Goal: Task Accomplishment & Management: Complete application form

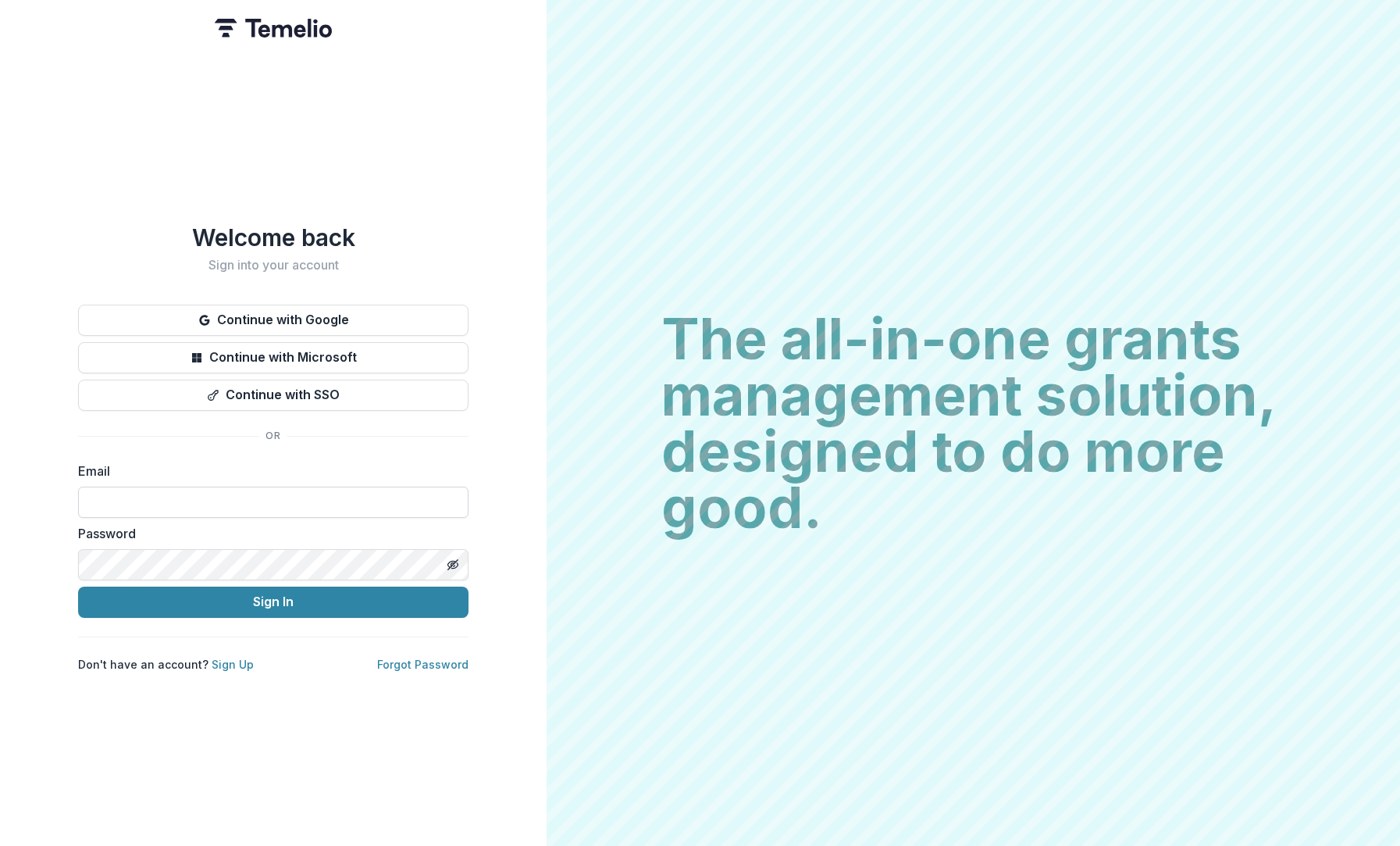
click at [226, 492] on input at bounding box center [273, 502] width 391 height 31
type input "**********"
click at [226, 661] on link "Sign Up" at bounding box center [233, 664] width 42 height 13
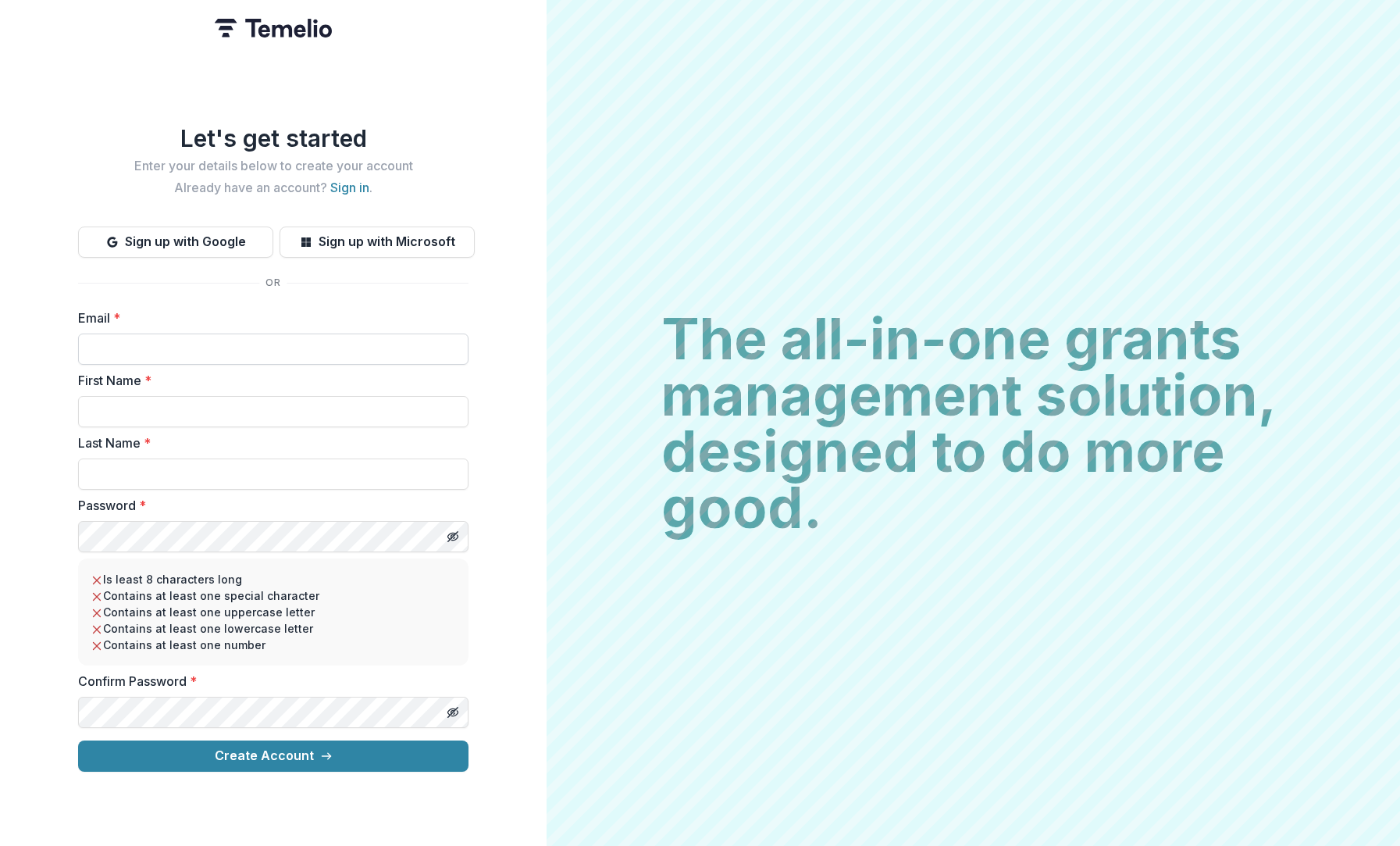
click at [151, 346] on input "Email *" at bounding box center [273, 349] width 391 height 31
type input "**********"
click at [198, 408] on input "First Name *" at bounding box center [273, 412] width 391 height 31
type input "*****"
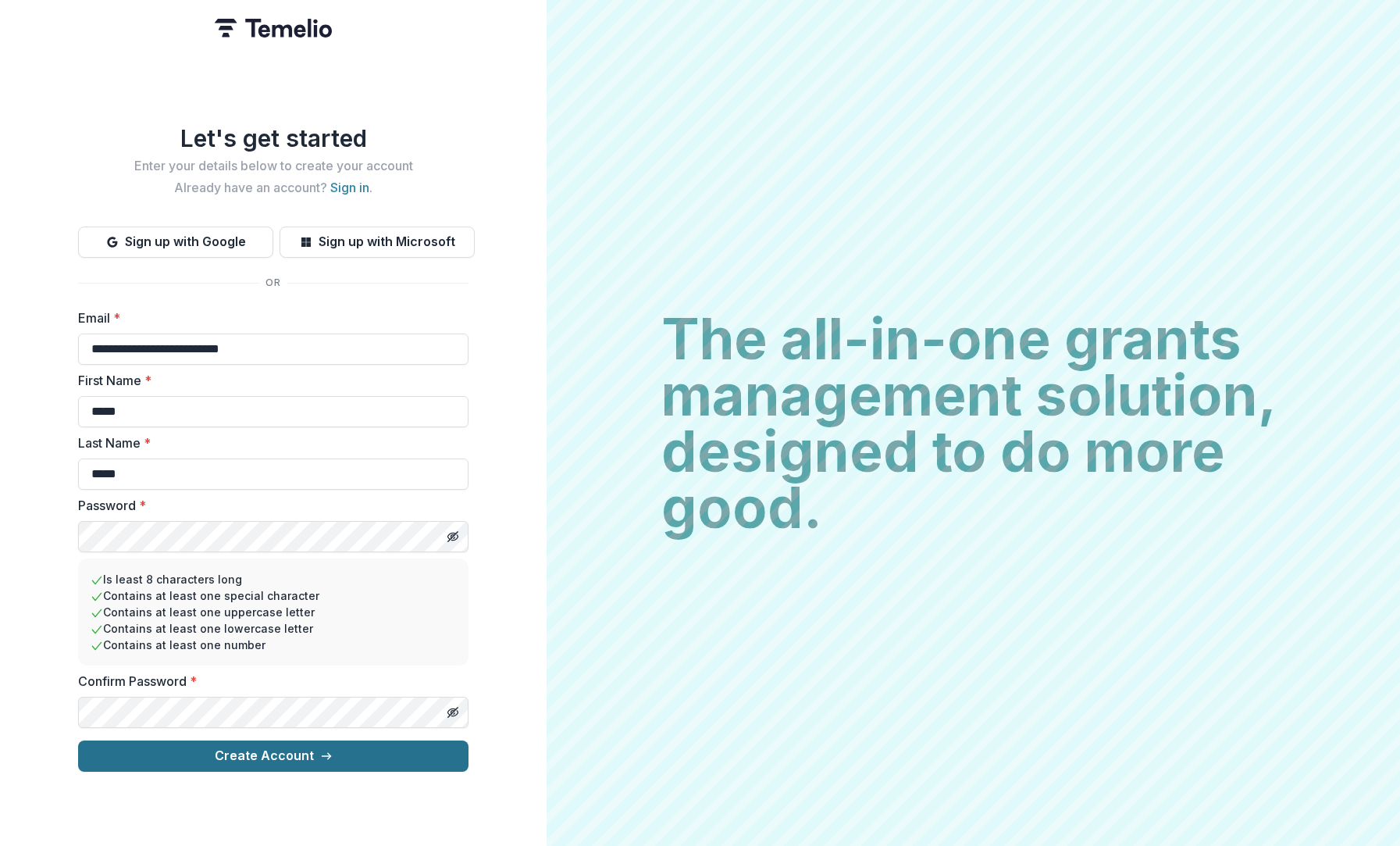
click at [280, 754] on button "Create Account" at bounding box center [273, 756] width 391 height 31
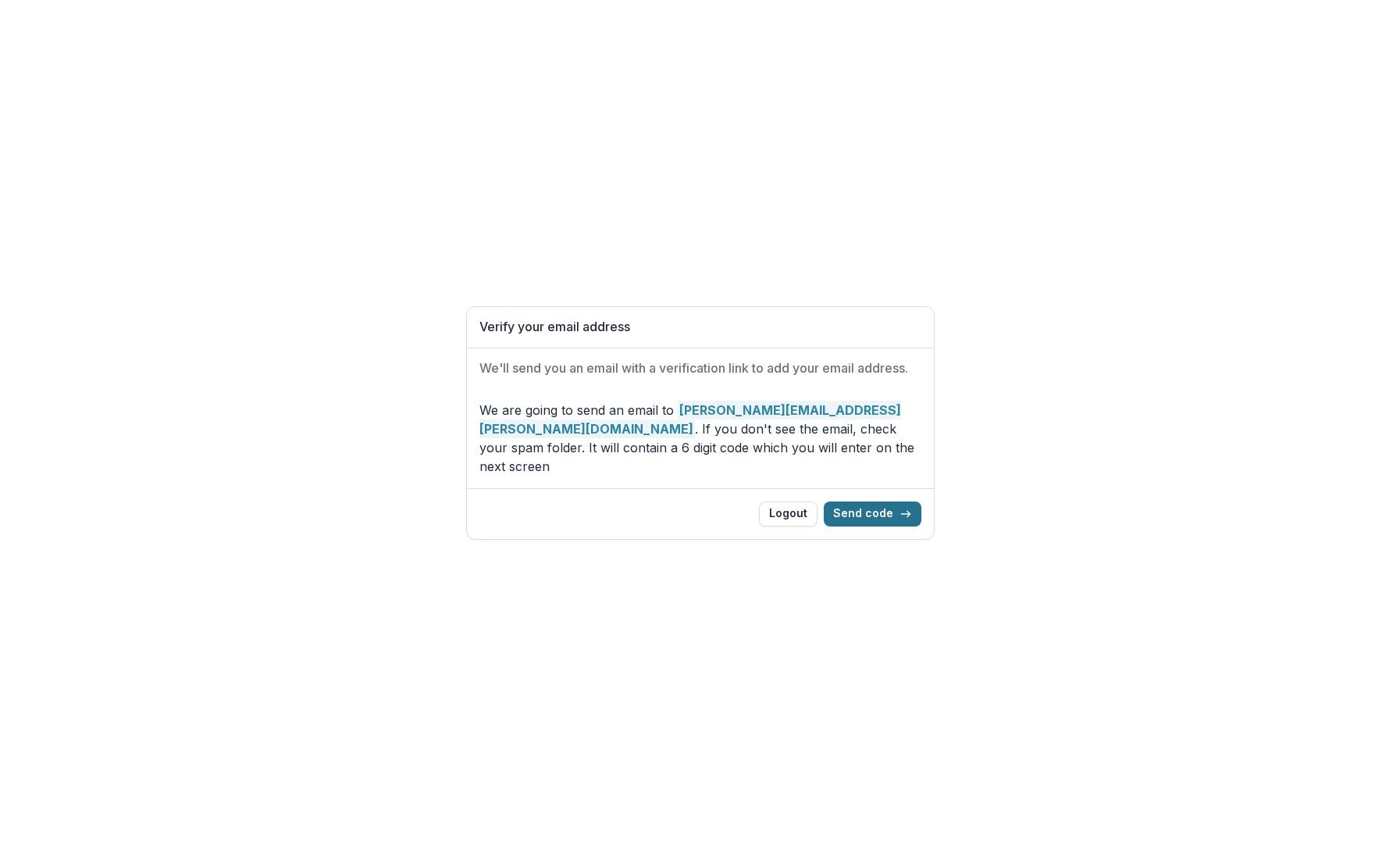
click at [883, 508] on button "Send code" at bounding box center [872, 513] width 97 height 25
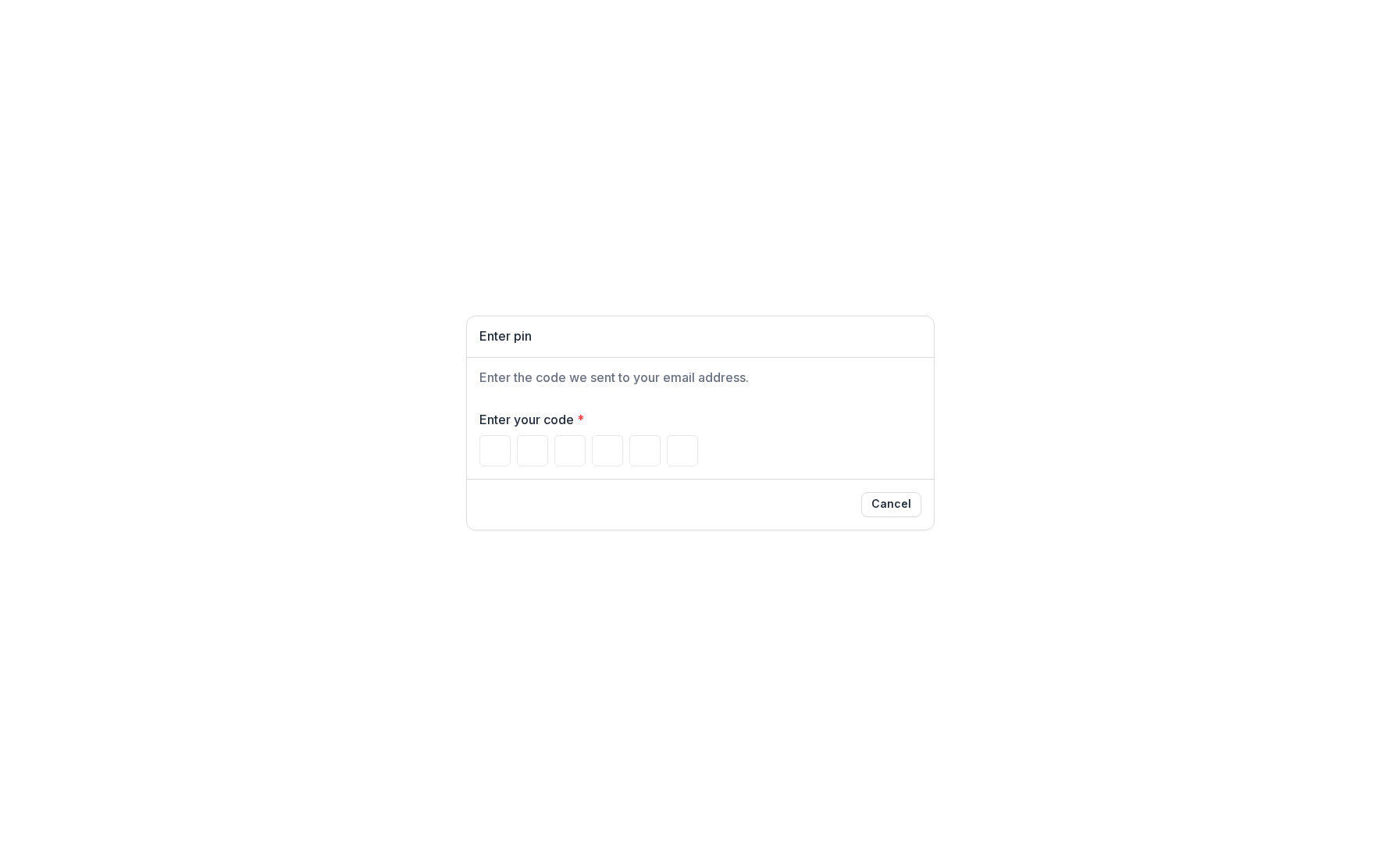
paste input "******"
type input "*"
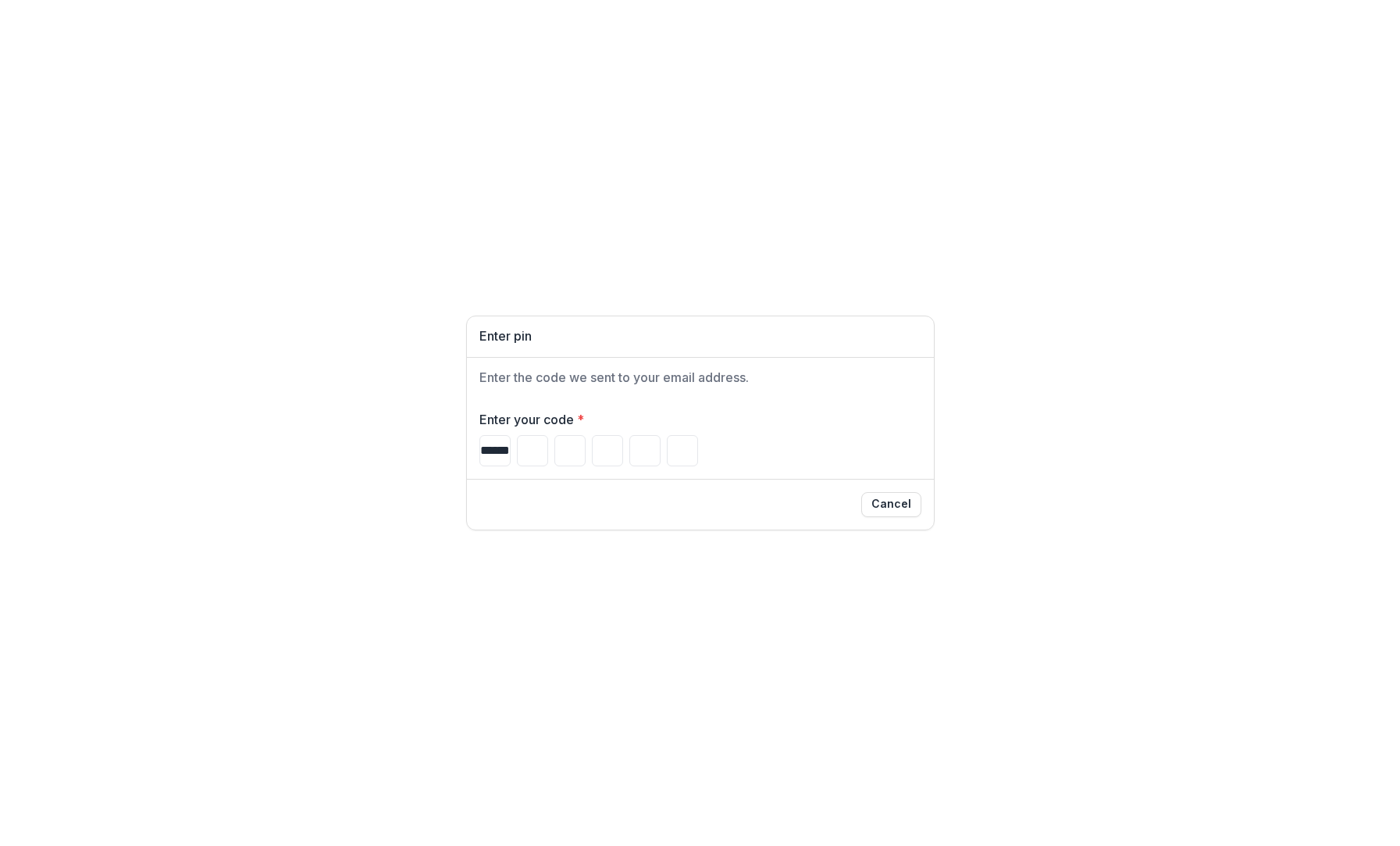
type input "*"
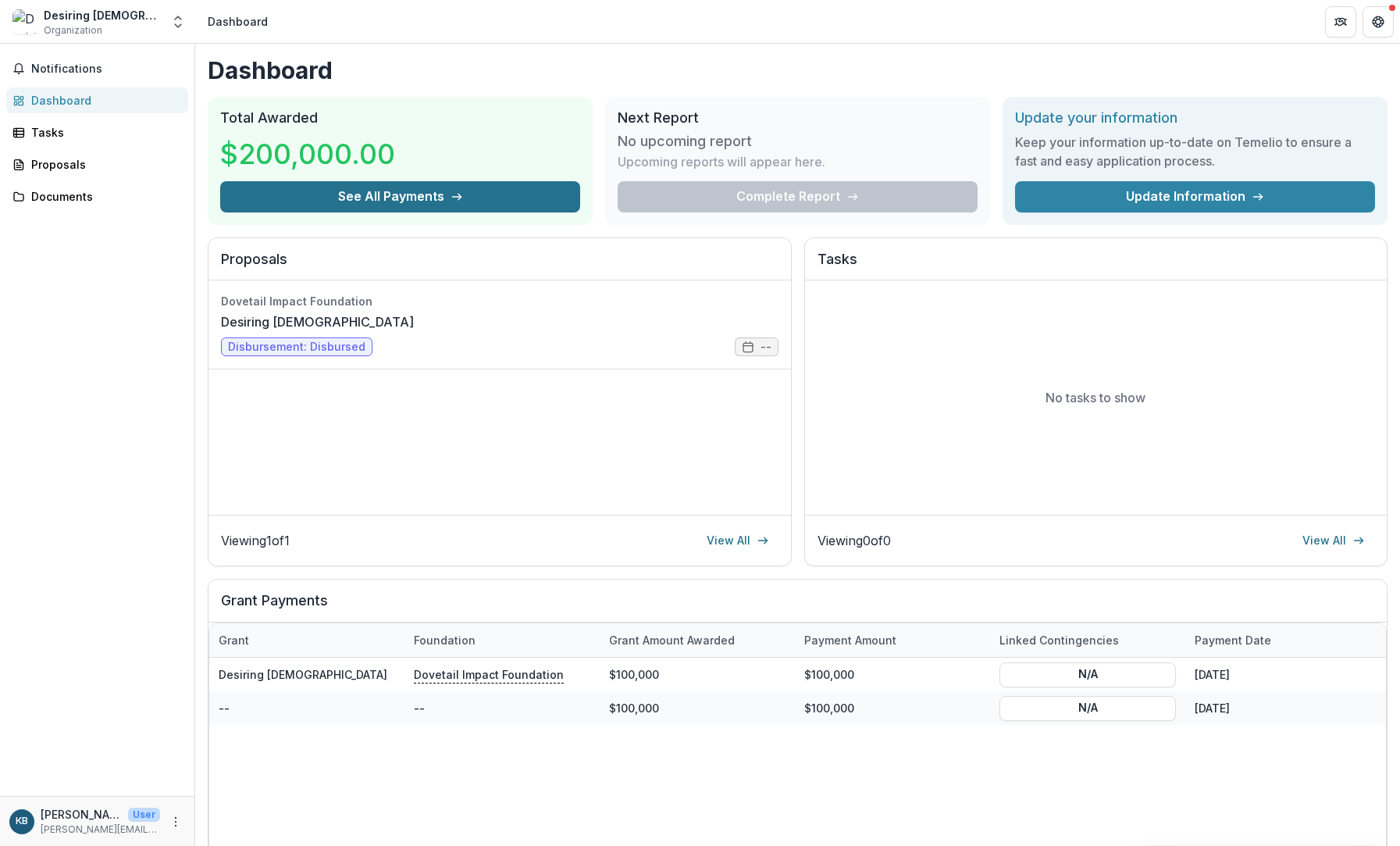
click at [380, 195] on button "See All Payments" at bounding box center [400, 197] width 360 height 31
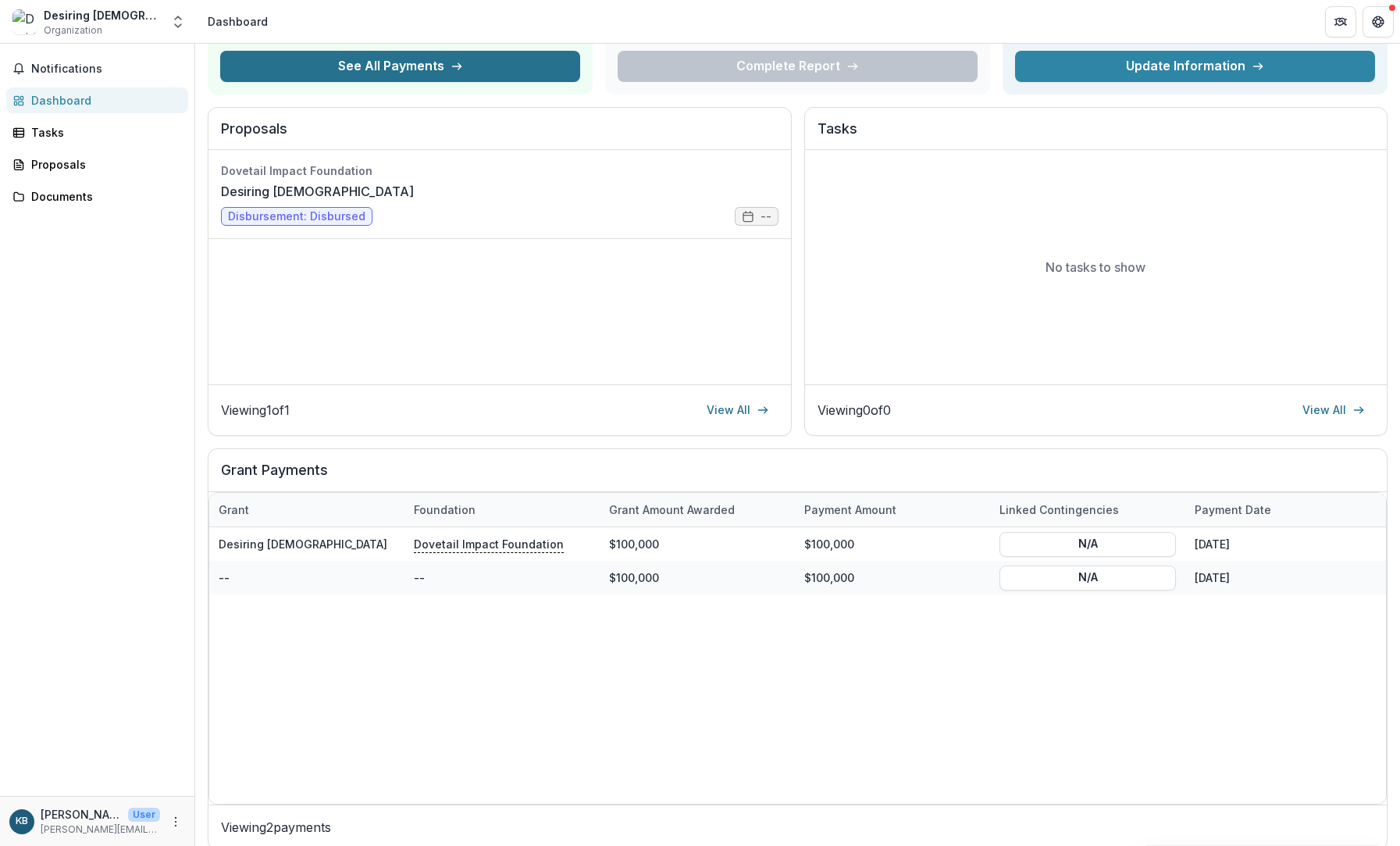
scroll to position [135, 0]
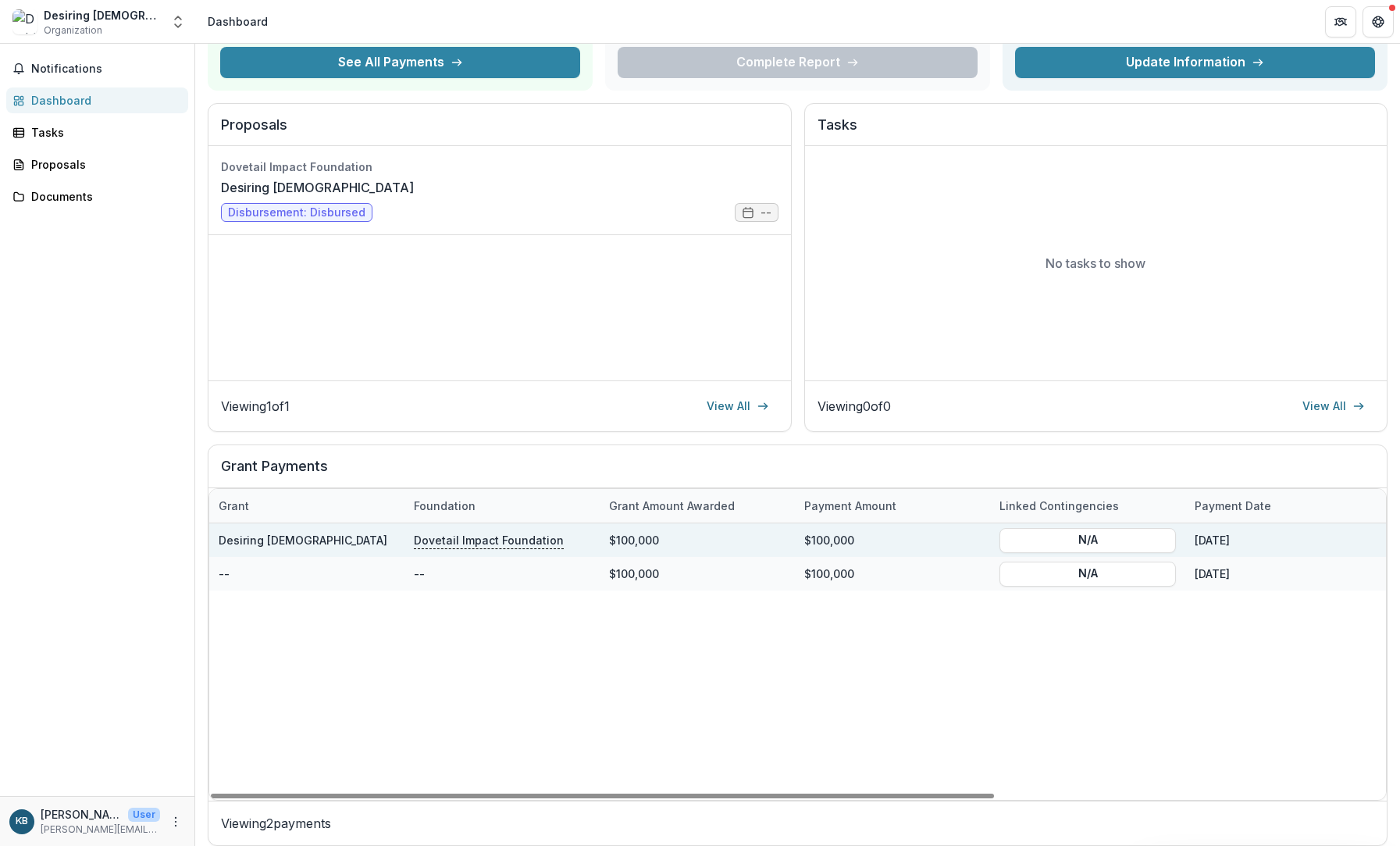
click at [499, 546] on p "Dovetail Impact Foundation" at bounding box center [489, 539] width 150 height 17
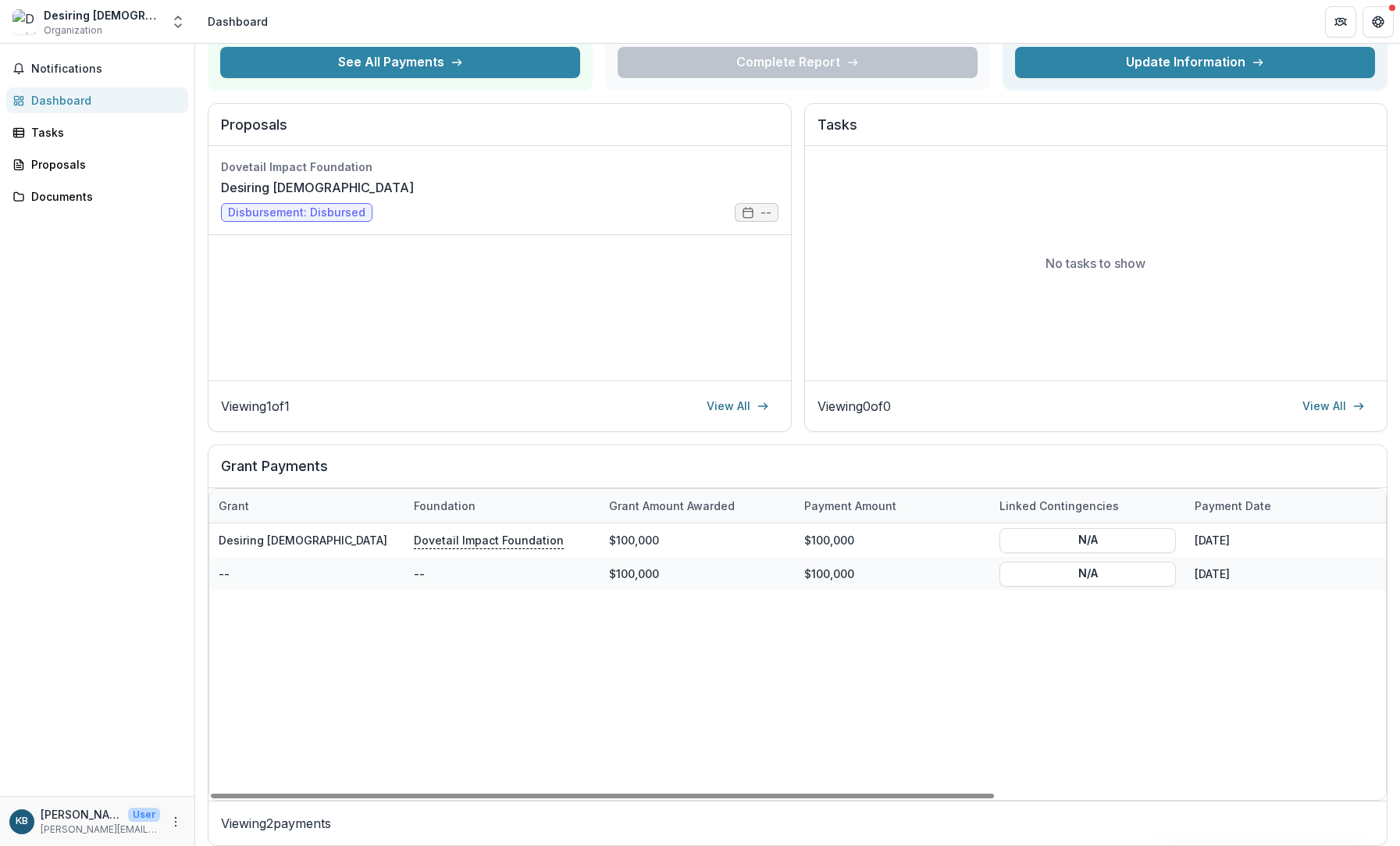
click at [205, 504] on div "Dashboard Total Awarded $200,000.00 See All Payments Next Report No upcoming re…" at bounding box center [797, 384] width 1205 height 949
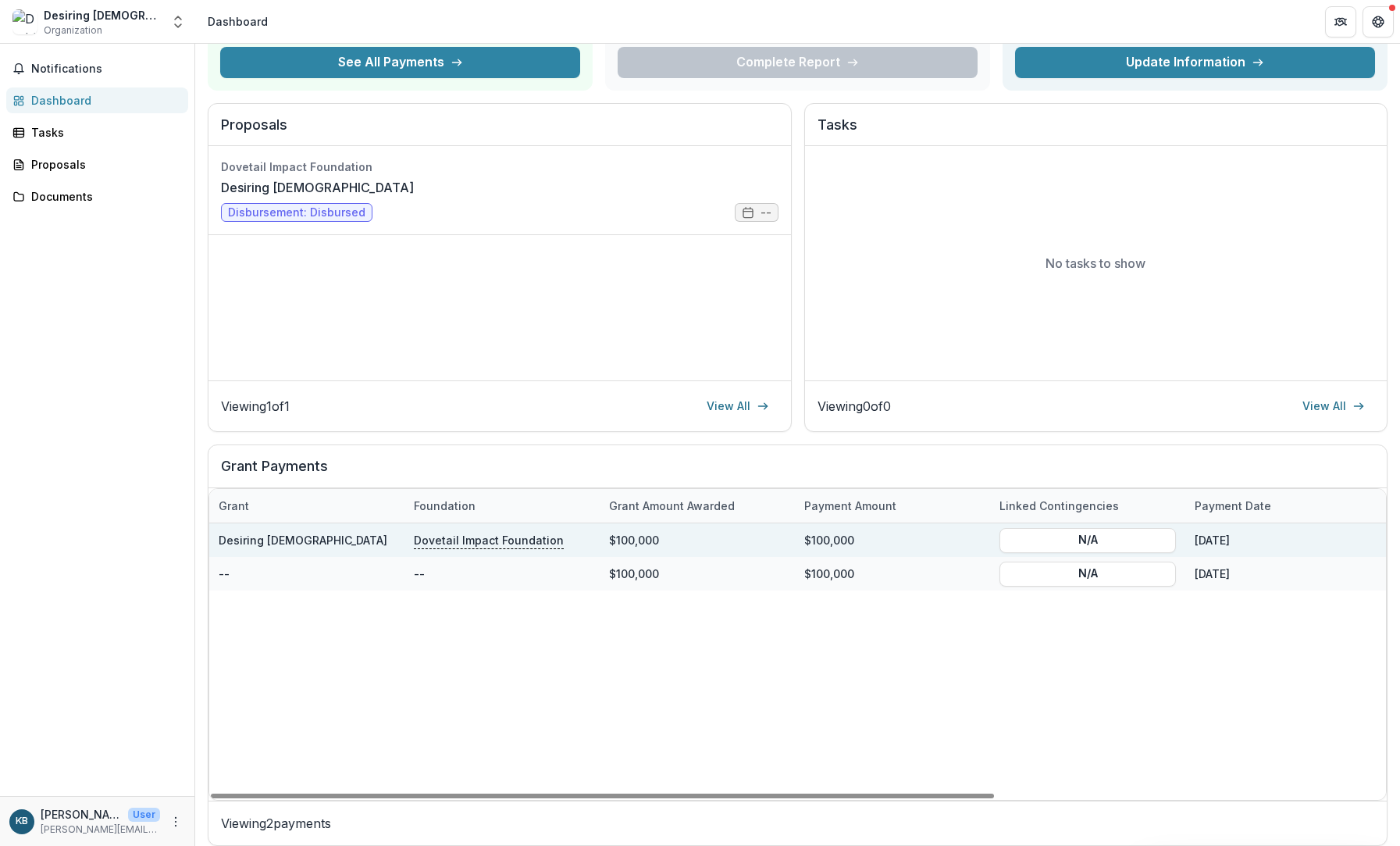
click at [268, 529] on div "Desiring [DEMOGRAPHIC_DATA]" at bounding box center [306, 541] width 176 height 34
click at [292, 546] on div "Desiring [DEMOGRAPHIC_DATA]" at bounding box center [306, 541] width 176 height 34
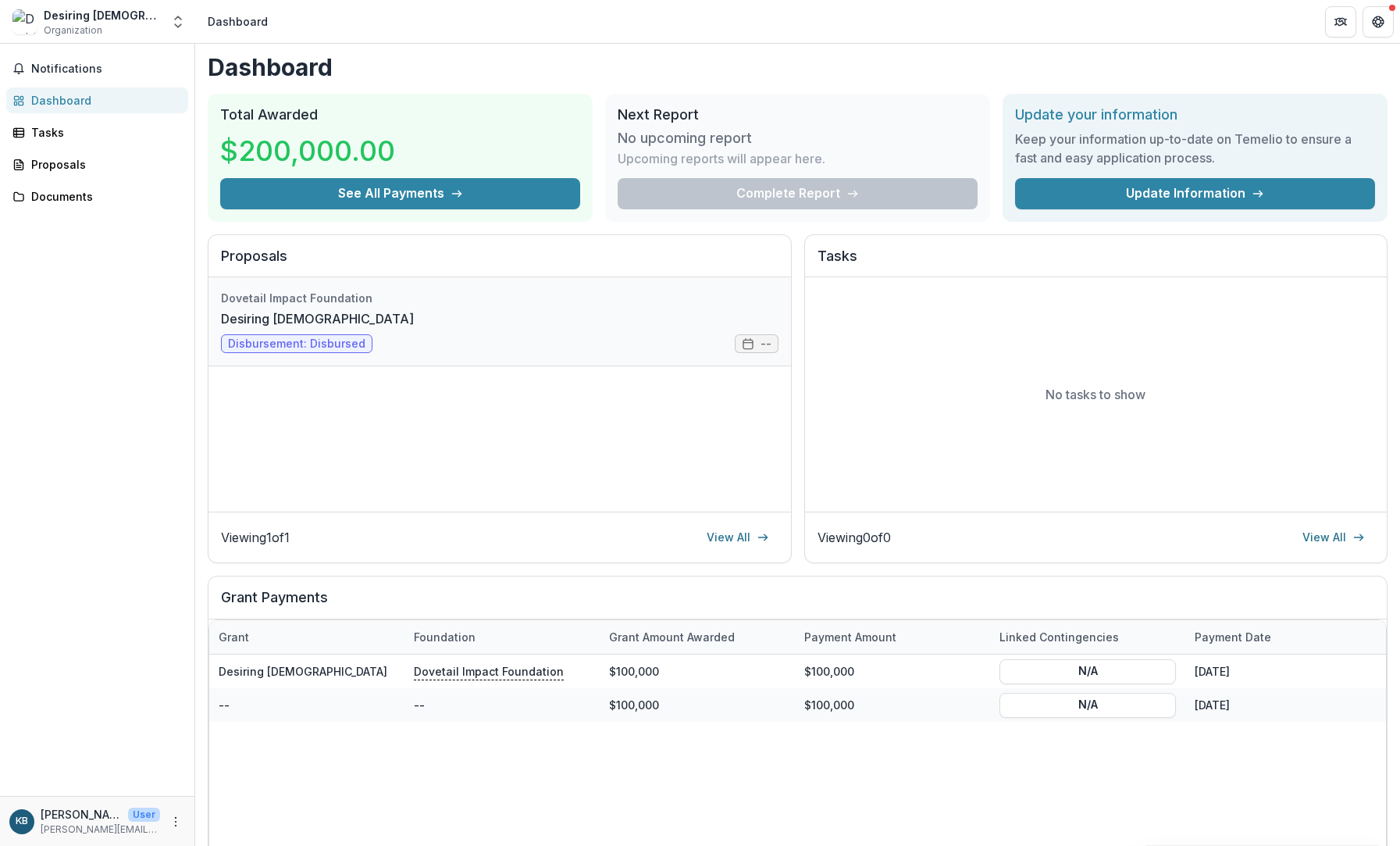
scroll to position [0, 0]
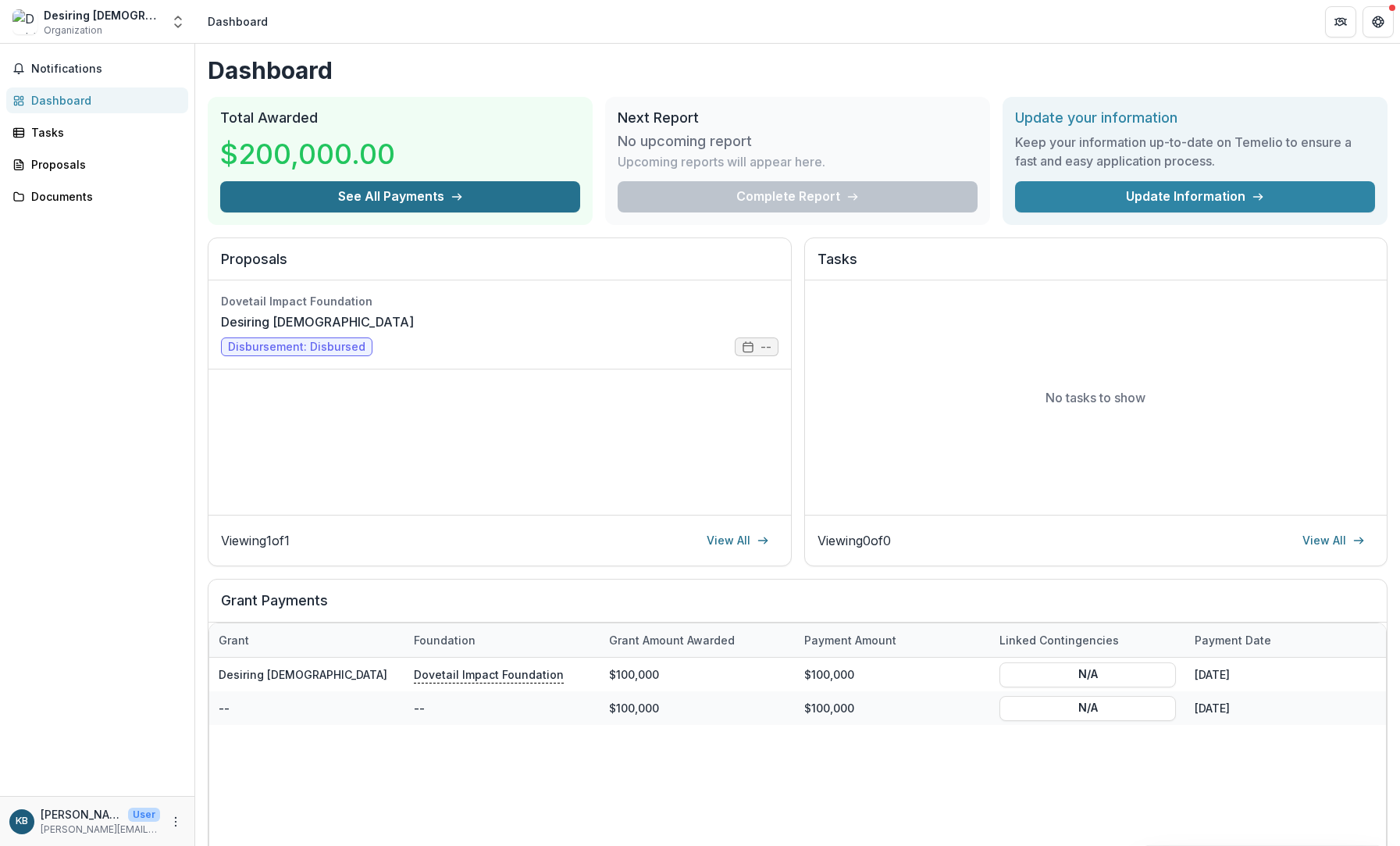
click at [367, 194] on button "See All Payments" at bounding box center [400, 197] width 360 height 31
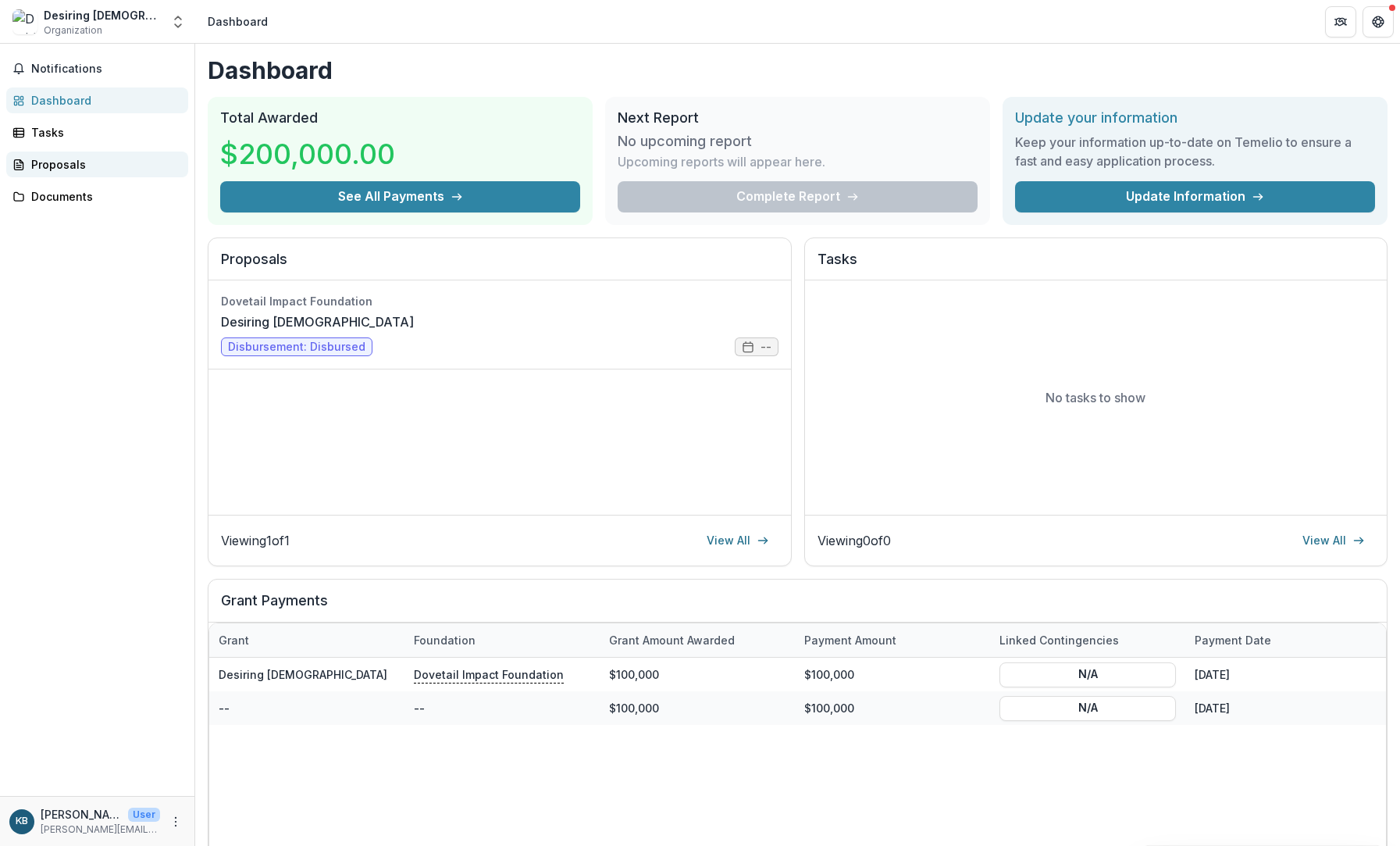
click at [80, 170] on div "Proposals" at bounding box center [103, 164] width 144 height 16
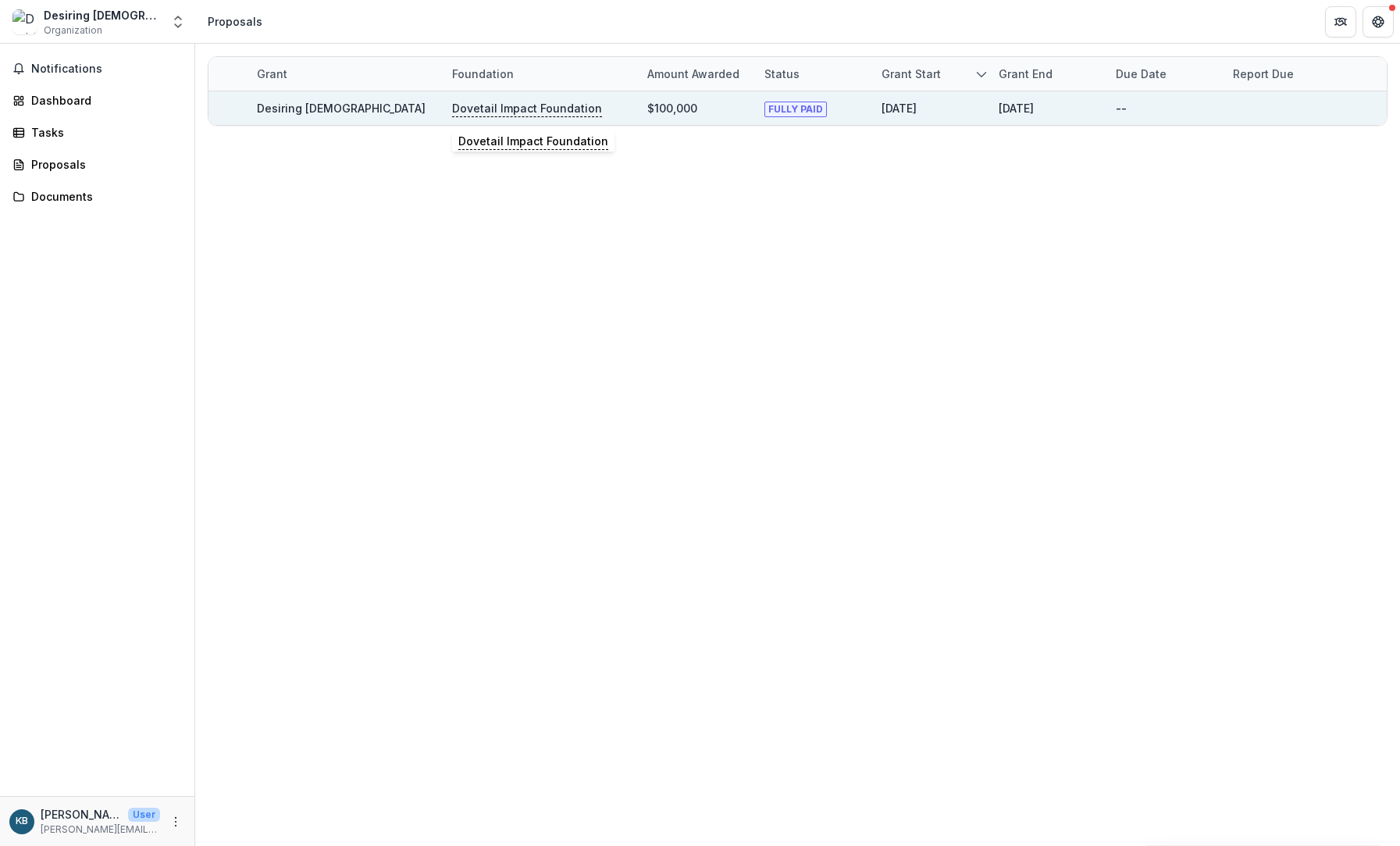
click at [499, 110] on p "Dovetail Impact Foundation" at bounding box center [527, 108] width 150 height 17
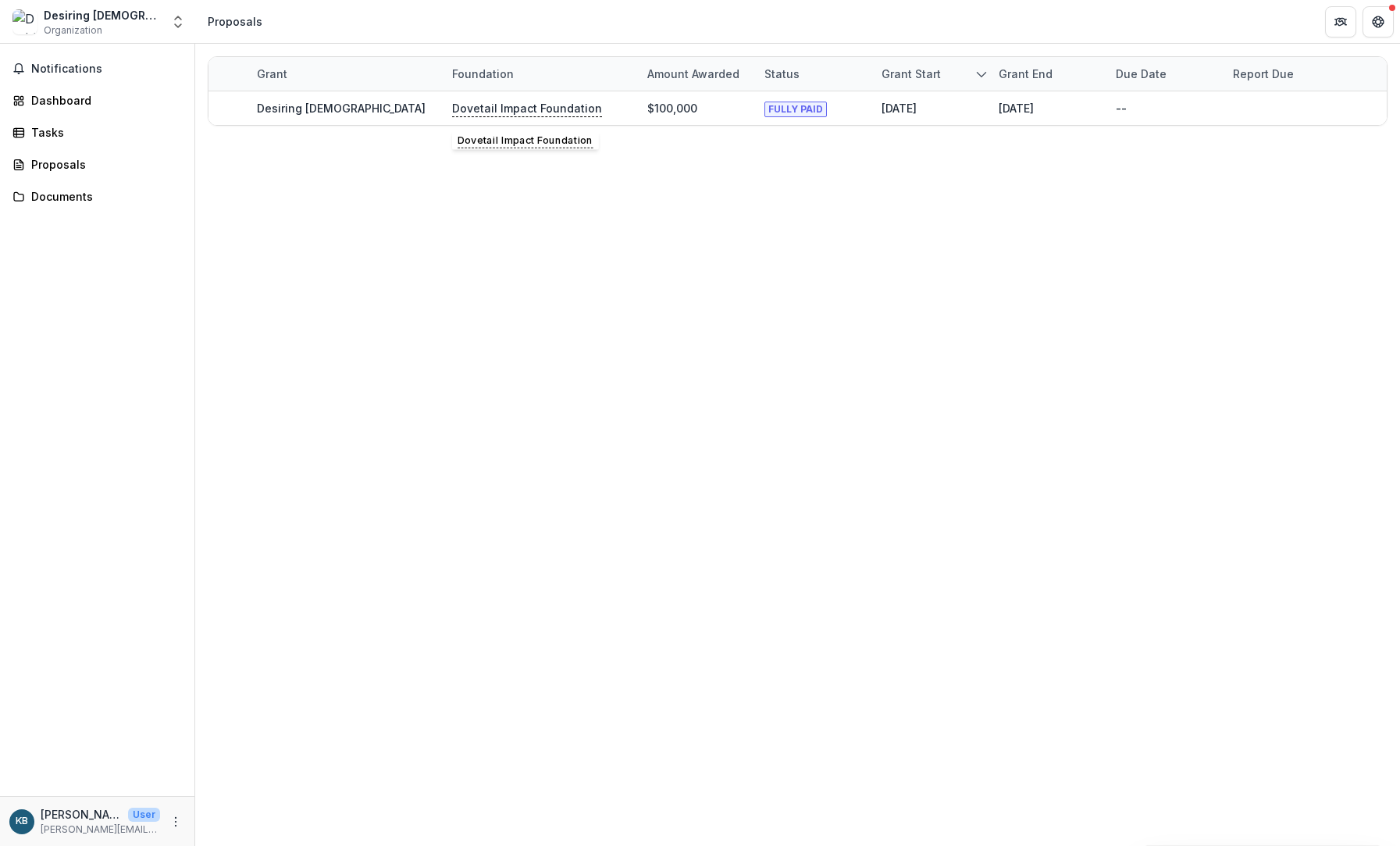
click at [248, 205] on div "Grant Foundation Amount awarded Status Grant start Grant end Due Date Report Du…" at bounding box center [797, 445] width 1205 height 802
click at [56, 54] on div "Notifications Dashboard Tasks Proposals Documents" at bounding box center [97, 420] width 194 height 753
click at [60, 64] on span "Notifications" at bounding box center [106, 69] width 151 height 13
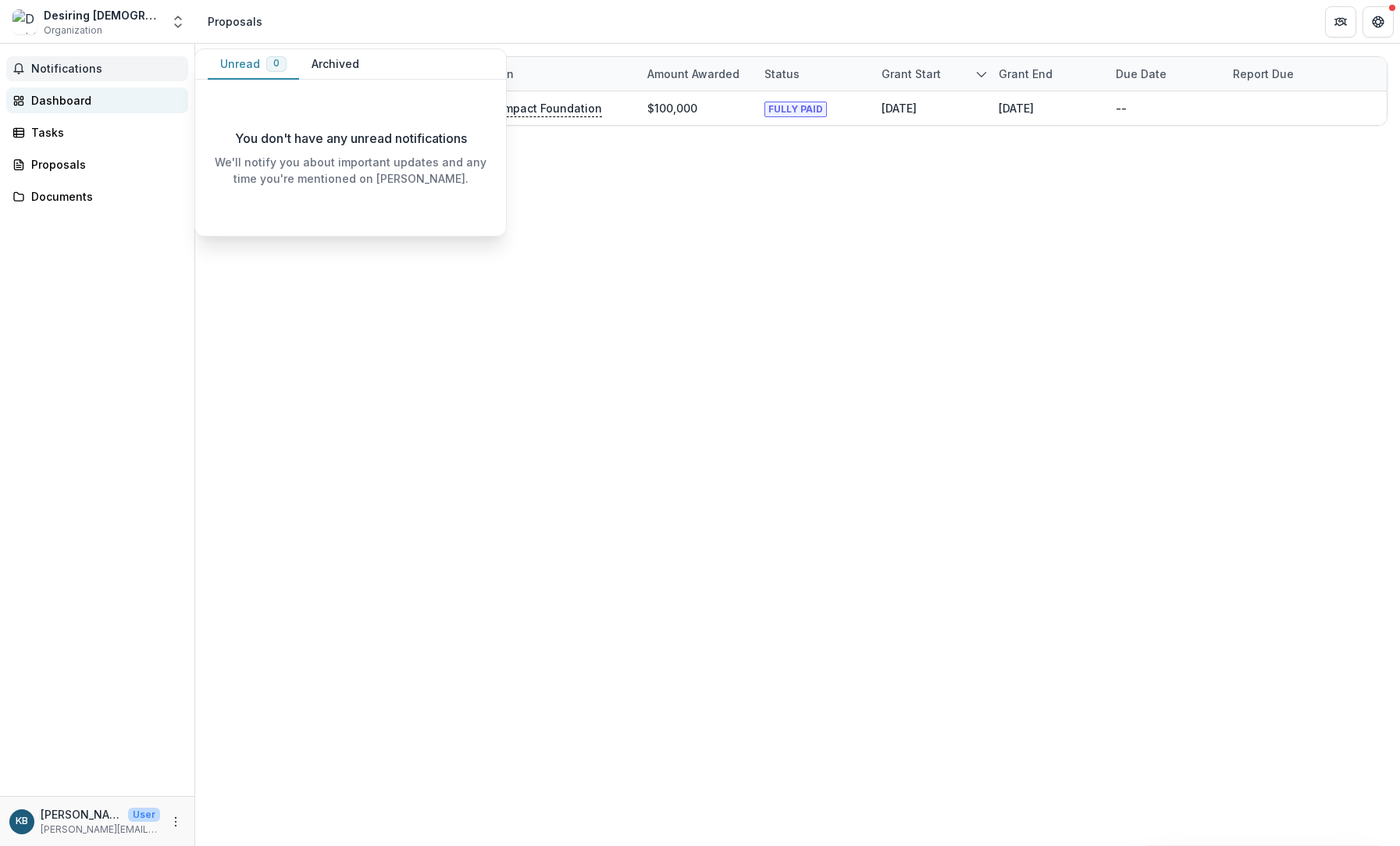
click at [68, 110] on link "Dashboard" at bounding box center [97, 101] width 182 height 26
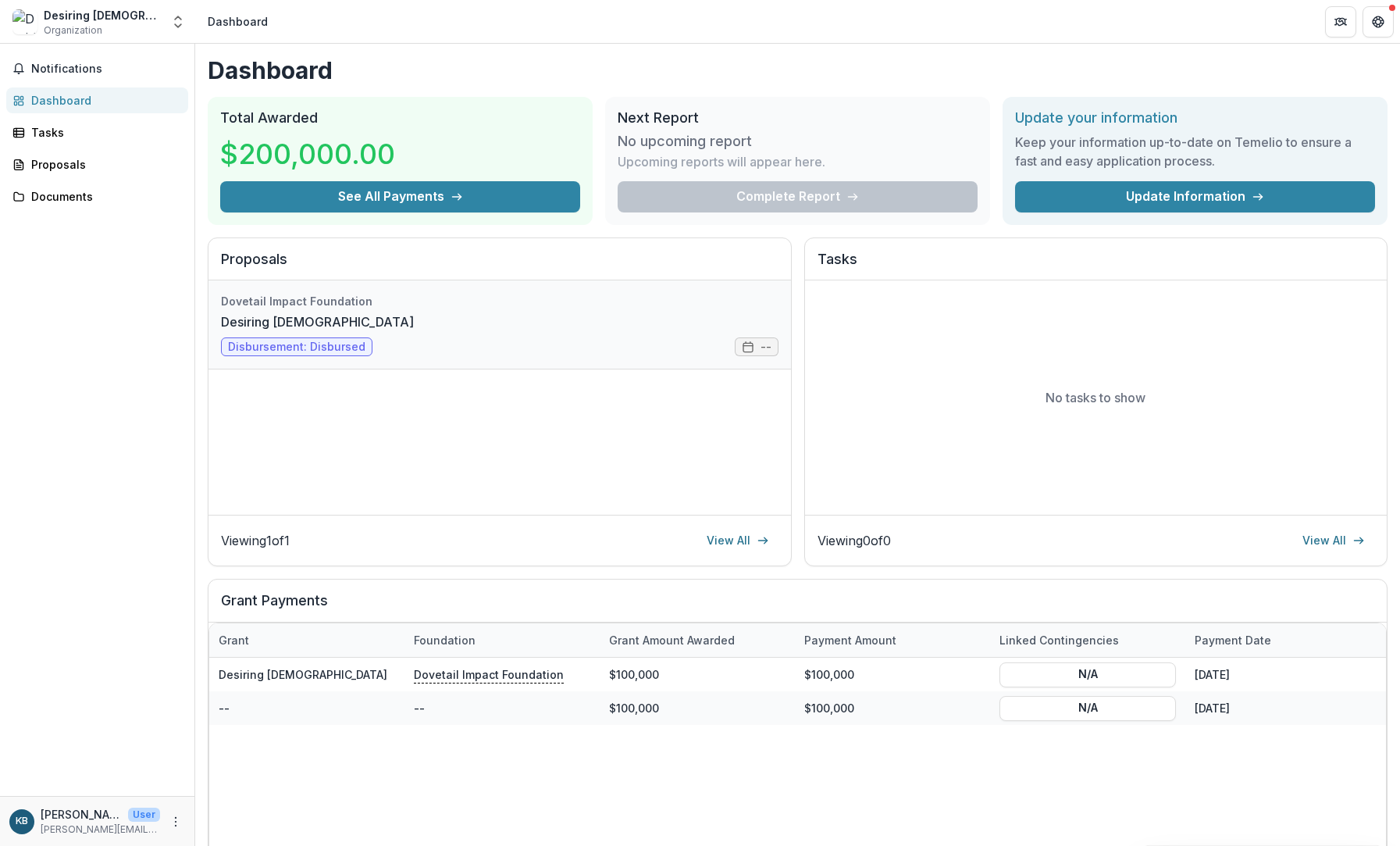
click at [414, 331] on link "Desiring [DEMOGRAPHIC_DATA]" at bounding box center [317, 321] width 193 height 19
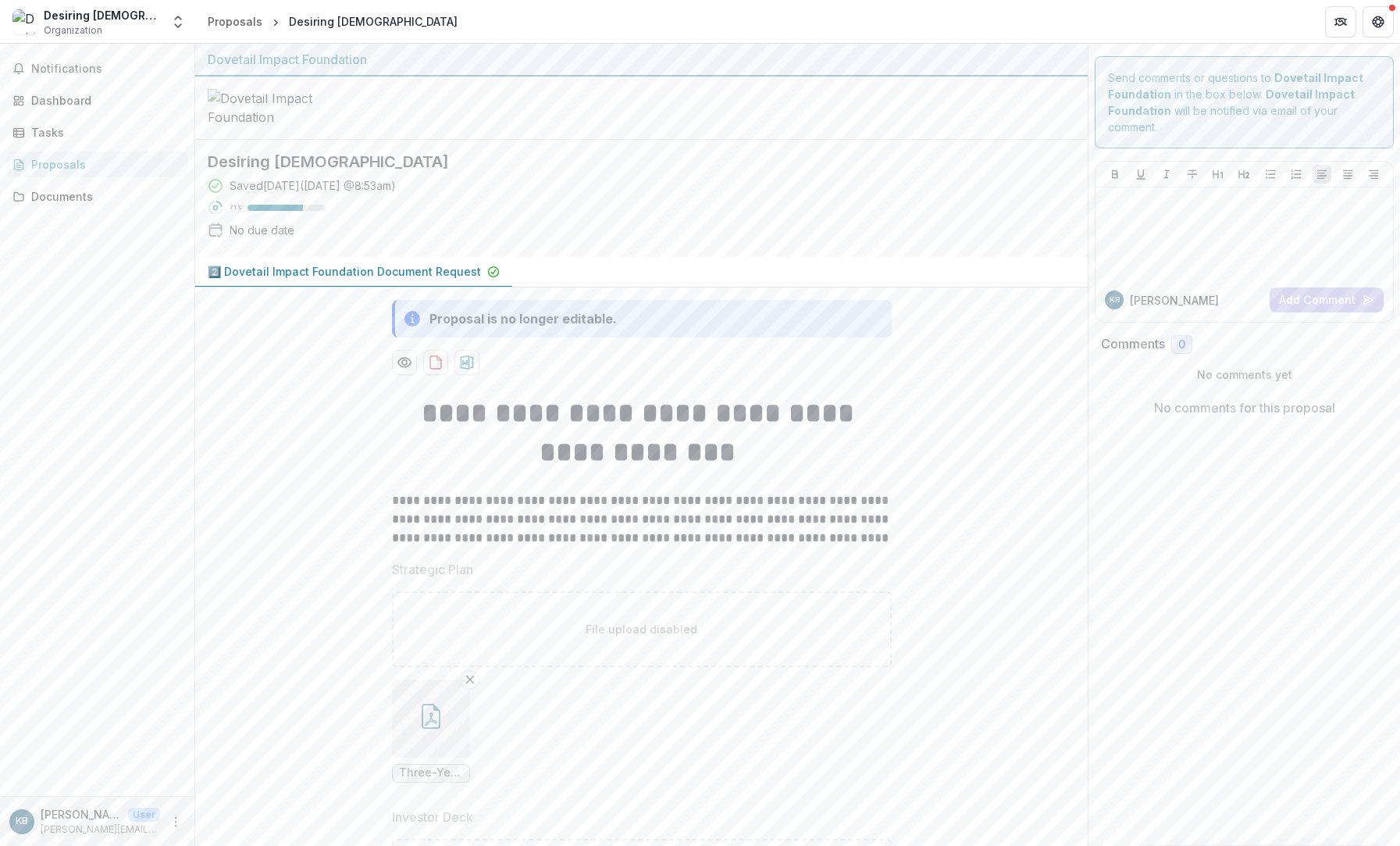
click at [774, 413] on strong "**********" at bounding box center [641, 432] width 441 height 67
click at [396, 193] on div "Saved [DATE] ( [DATE] 8:53am )" at bounding box center [313, 185] width 166 height 16
click at [55, 135] on div "Tasks" at bounding box center [103, 132] width 144 height 16
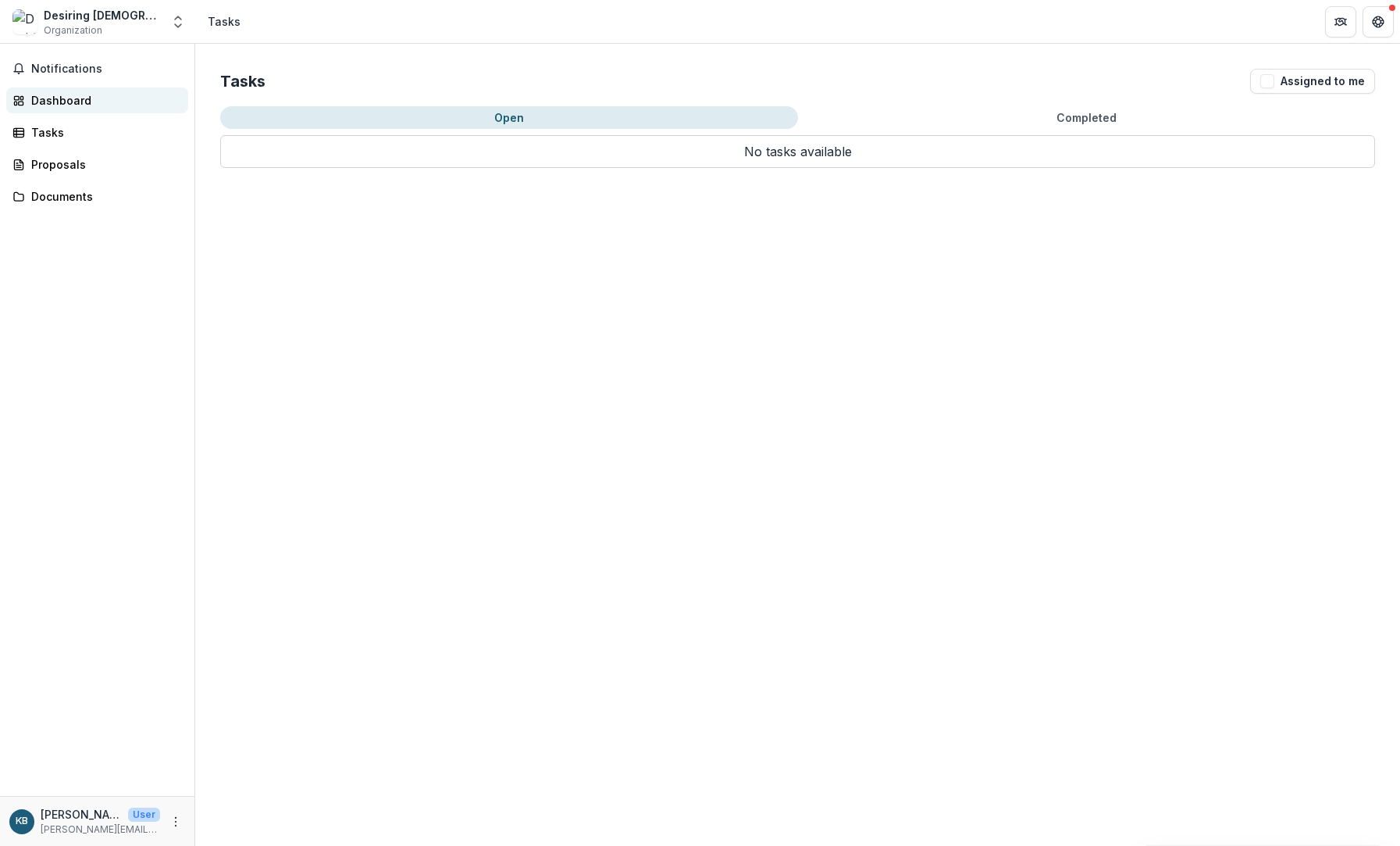
click at [51, 102] on div "Dashboard" at bounding box center [103, 100] width 144 height 16
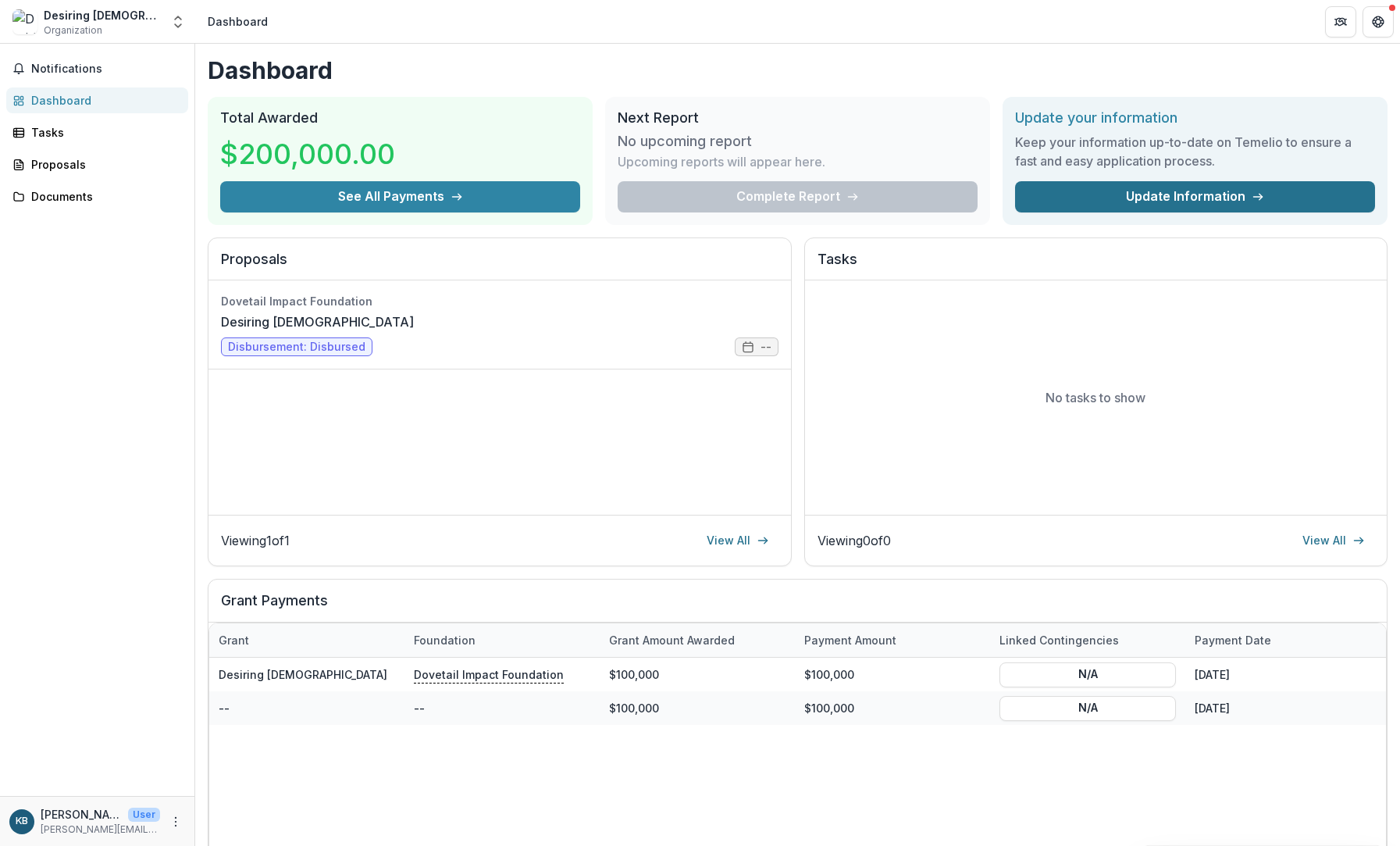
click at [1148, 191] on link "Update Information" at bounding box center [1195, 197] width 360 height 31
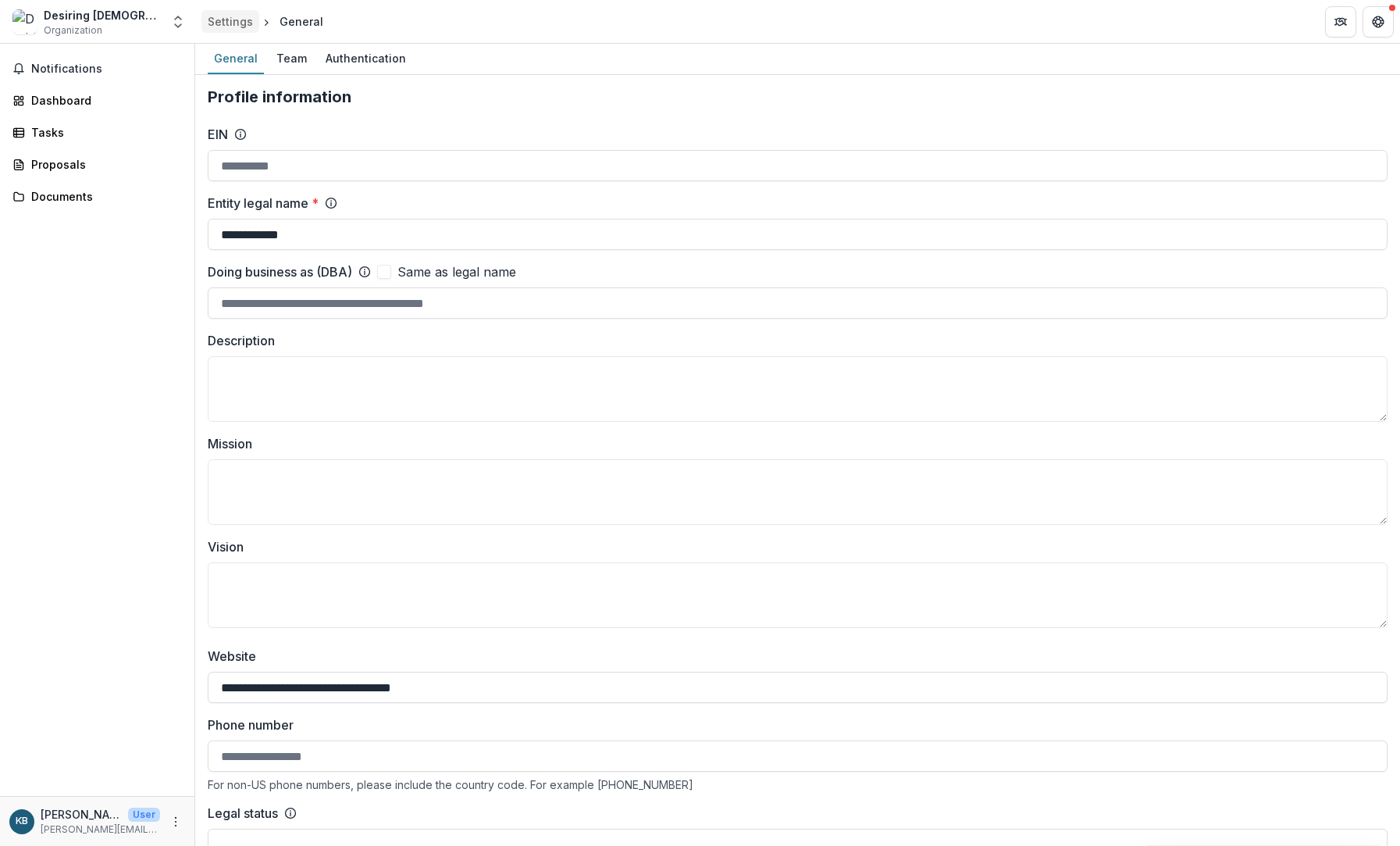
click at [234, 19] on div "Settings" at bounding box center [230, 21] width 45 height 16
click at [64, 20] on div "Desiring [DEMOGRAPHIC_DATA]" at bounding box center [101, 15] width 117 height 16
click at [69, 101] on div "Dashboard" at bounding box center [103, 100] width 144 height 16
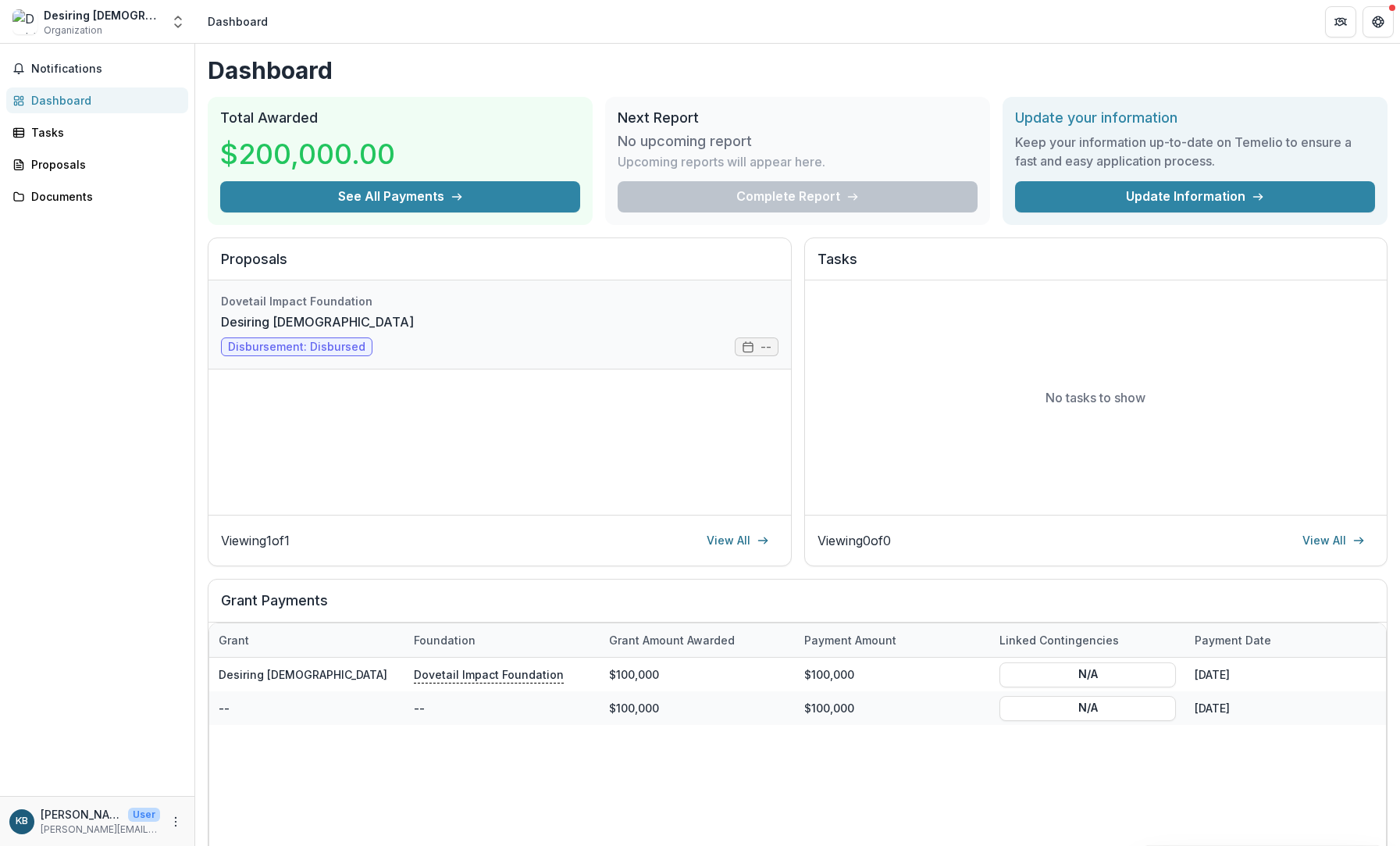
click at [334, 331] on link "Desiring [DEMOGRAPHIC_DATA]" at bounding box center [317, 321] width 193 height 19
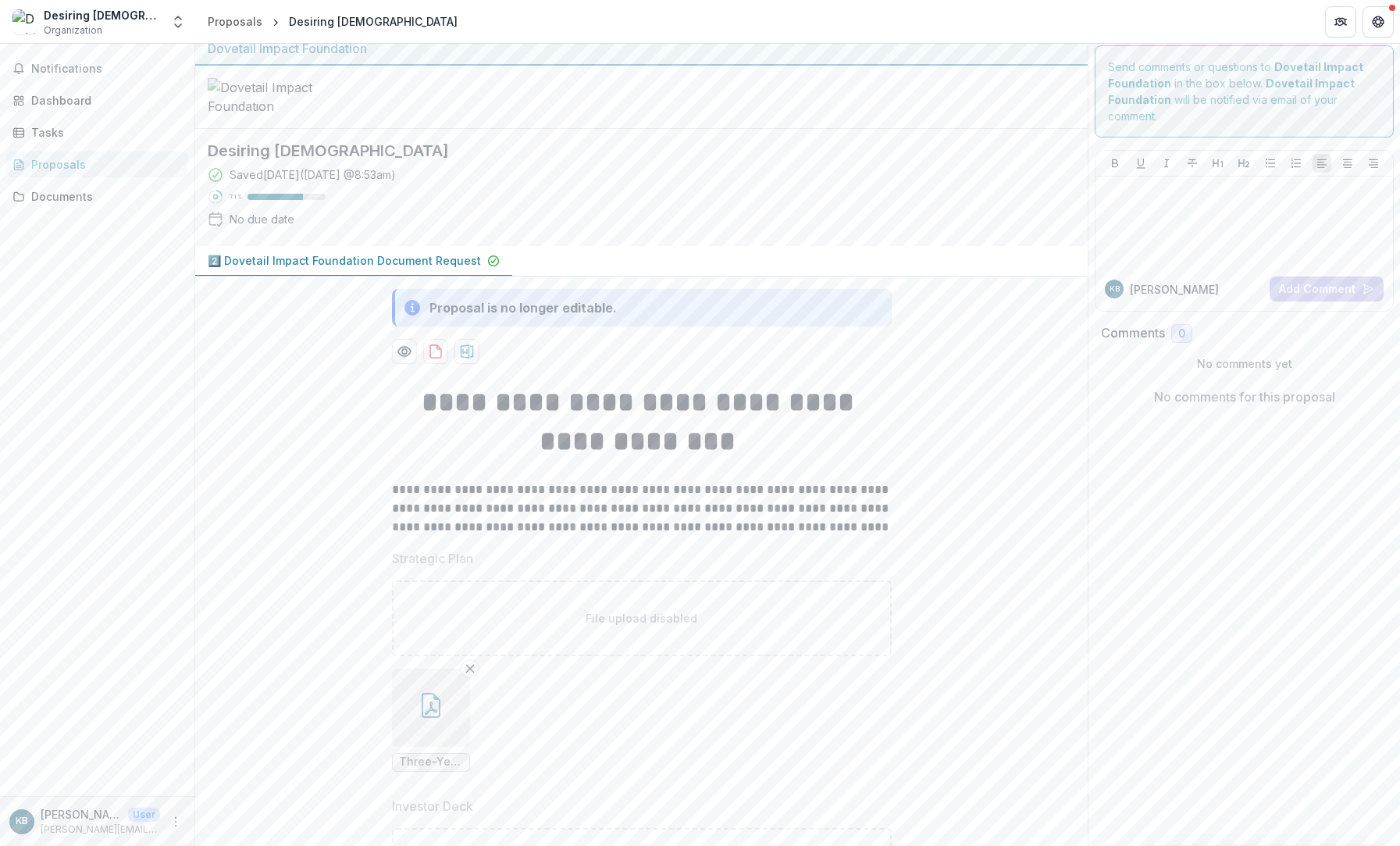
scroll to position [8, 0]
click at [64, 106] on div "Dashboard" at bounding box center [103, 100] width 144 height 16
